Goal: Ask a question

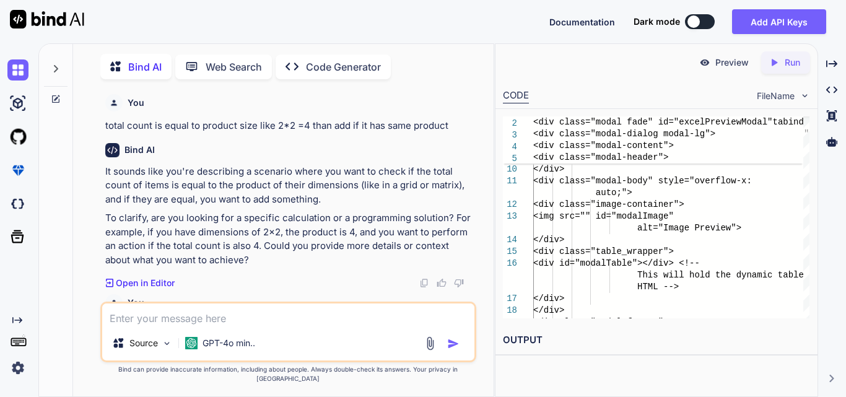
click at [181, 326] on textarea at bounding box center [288, 314] width 372 height 22
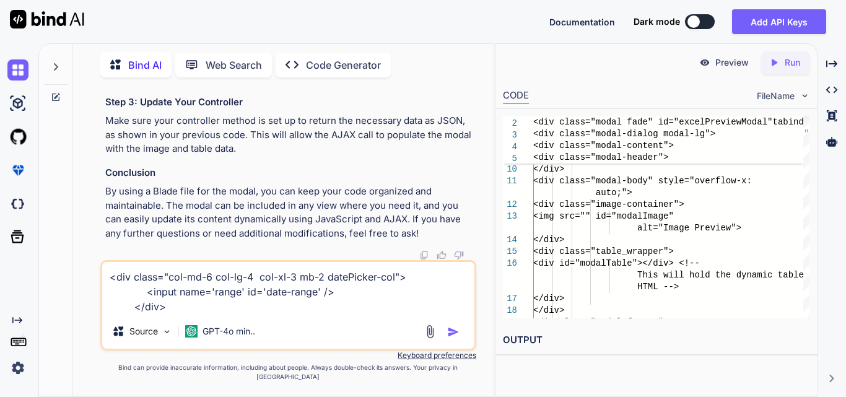
paste textarea "$('#filterBtn').click(function () { var reportType = $('#reportType').val(); //…"
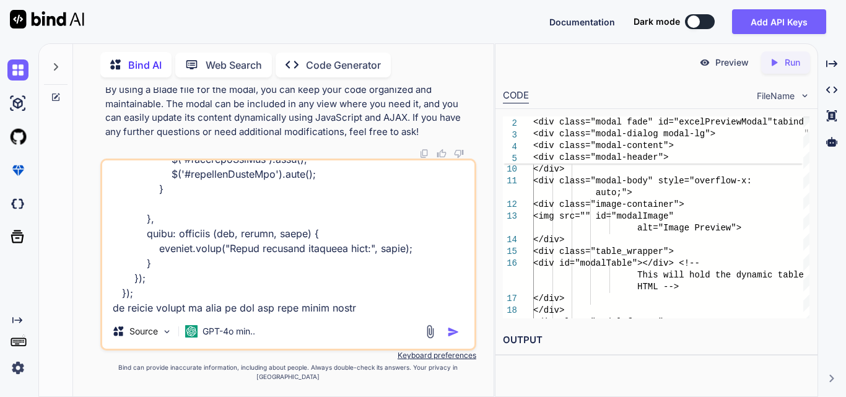
type textarea "<div class="col-md-6 col-lg-4 col-xl-3 mb-2 datePicker-col"> <input name='range…"
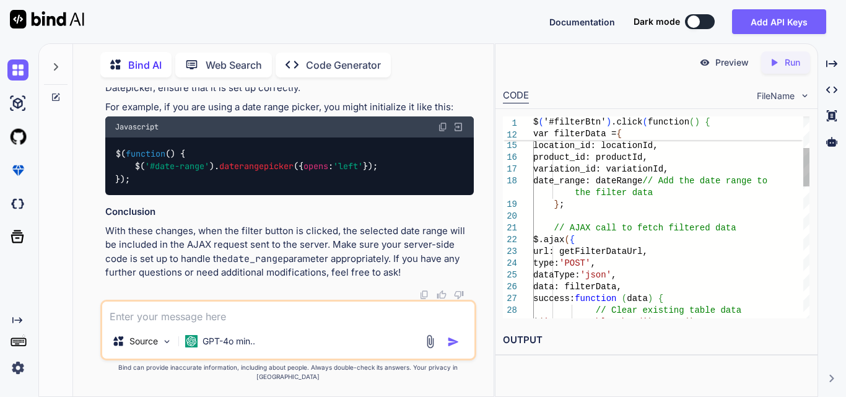
scroll to position [91165, 0]
drag, startPoint x: 135, startPoint y: 150, endPoint x: 168, endPoint y: 173, distance: 39.7
click at [168, 173] on div "$( function ( ) { $( '#date-range' ). daterangepicker ({ opens : 'left' }); });" at bounding box center [289, 166] width 368 height 58
click at [194, 310] on div "Source GPT-4o min.." at bounding box center [288, 330] width 376 height 61
click at [193, 317] on textarea at bounding box center [288, 312] width 372 height 22
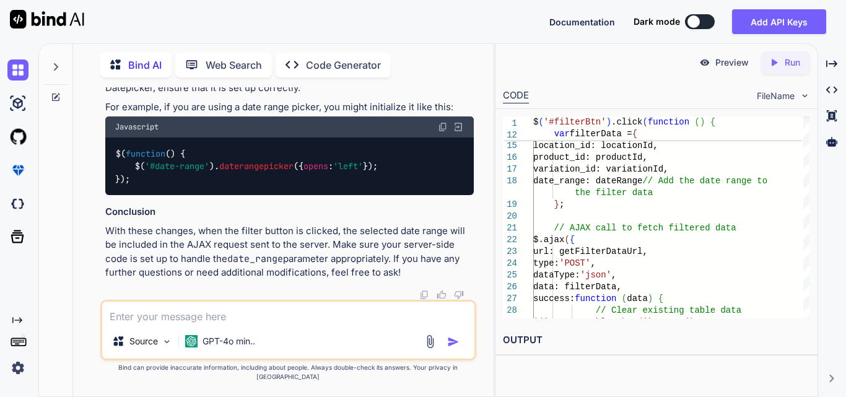
paste textarea "$(document).ready(function () { // Get the first day of the current month const…"
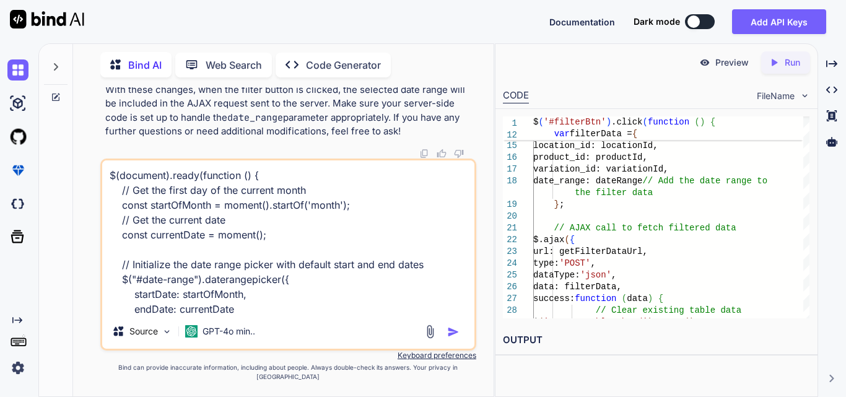
scroll to position [209, 0]
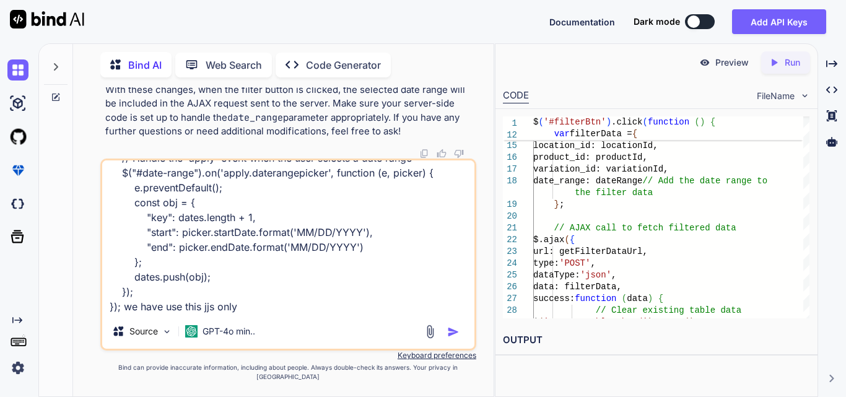
type textarea "$(document).ready(function () { // Get the first day of the current month const…"
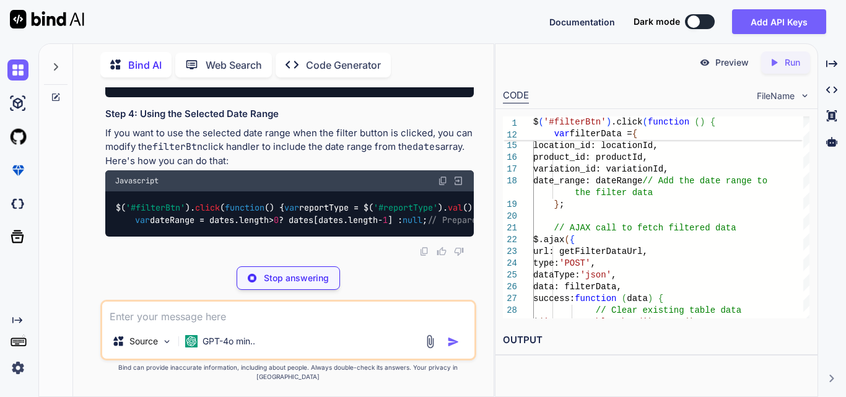
scroll to position [92025, 0]
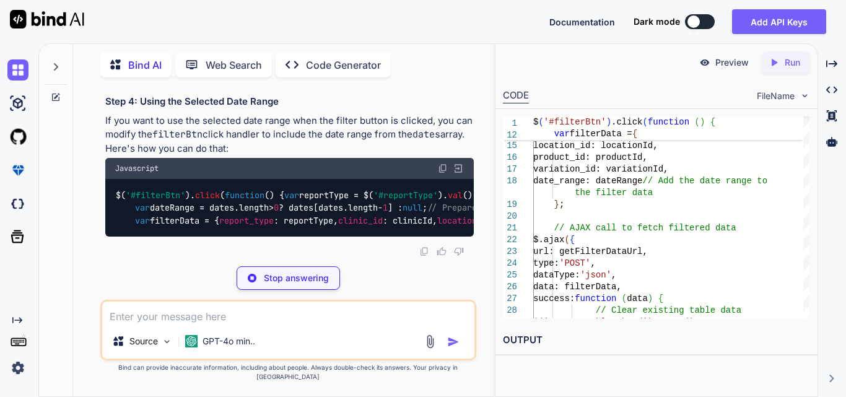
drag, startPoint x: 132, startPoint y: 141, endPoint x: 292, endPoint y: 146, distance: 159.2
click at [234, 85] on div "$( document ). ready ( function ( ) { // Array to hold selected date ranges con…" at bounding box center [289, 19] width 368 height 134
click at [296, 85] on div "$( document ). ready ( function ( ) { // Array to hold selected date ranges con…" at bounding box center [289, 19] width 368 height 134
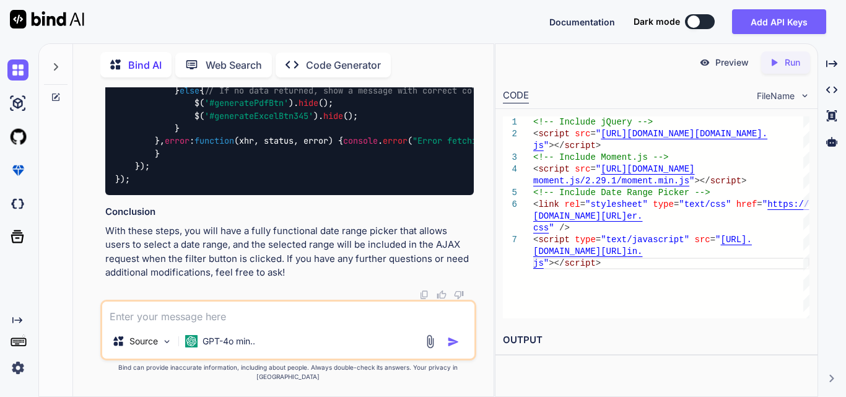
scroll to position [92706, 0]
click at [176, 320] on textarea at bounding box center [288, 312] width 372 height 22
drag, startPoint x: 137, startPoint y: 263, endPoint x: 230, endPoint y: 262, distance: 92.9
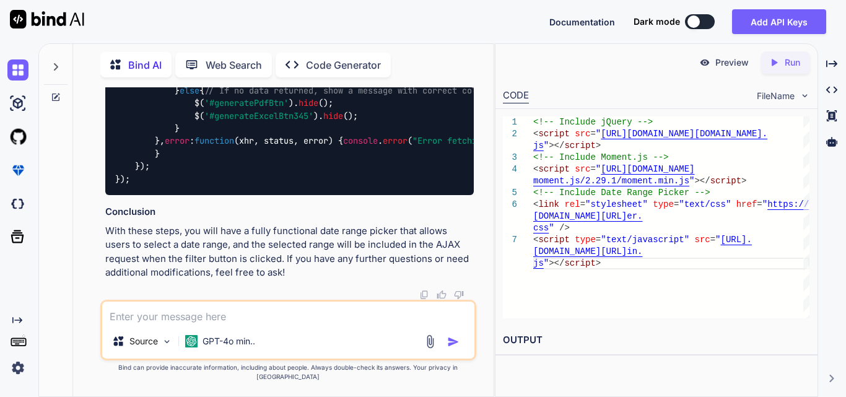
copy code "const dates = [];"
click at [209, 324] on textarea at bounding box center [288, 312] width 372 height 22
type textarea "but we get this on filter button"
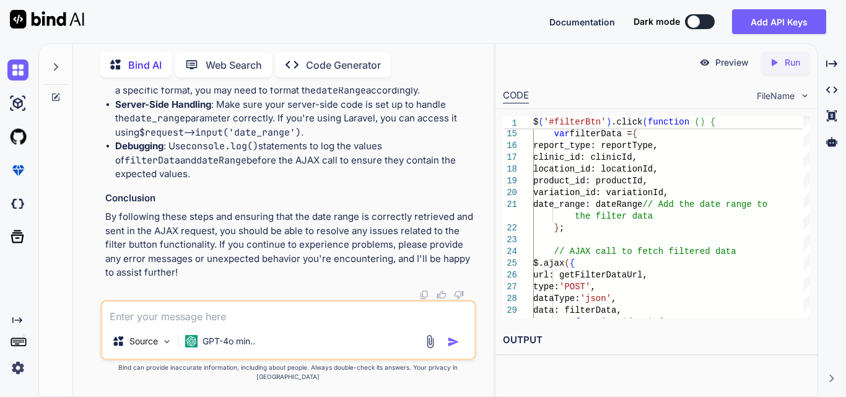
scroll to position [91912, 0]
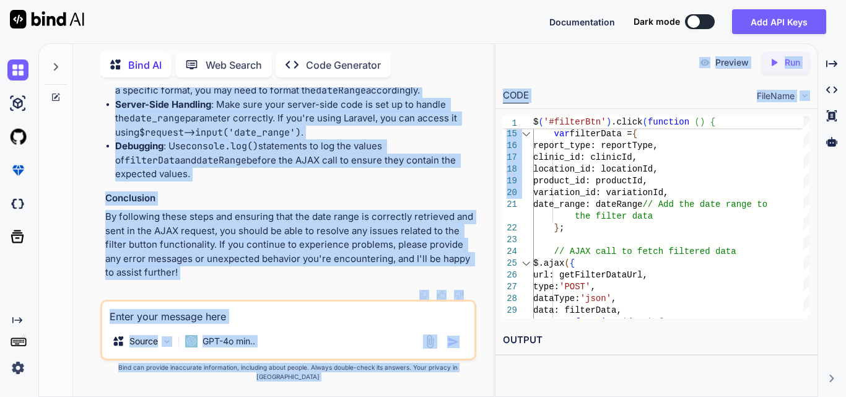
scroll to position [0, 243]
drag, startPoint x: 131, startPoint y: 207, endPoint x: 527, endPoint y: 203, distance: 396.8
click at [527, 203] on div "Bind AI Web Search Created with Pixso. Code Generator You total count is equal …" at bounding box center [441, 219] width 807 height 353
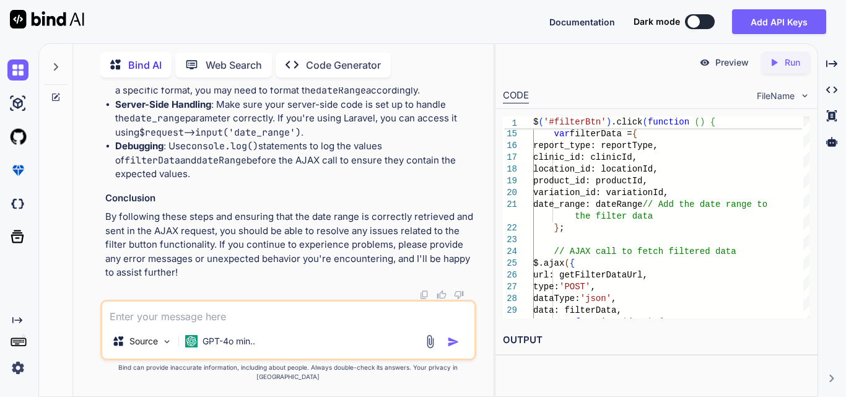
scroll to position [0, 0]
drag, startPoint x: 248, startPoint y: 203, endPoint x: 114, endPoint y: 210, distance: 134.5
copy code "var dateRange = dates. length > 0 ? dates[dates. length - 1 ] : null ;"
click at [178, 324] on textarea at bounding box center [288, 312] width 372 height 22
